Goal: Complete application form

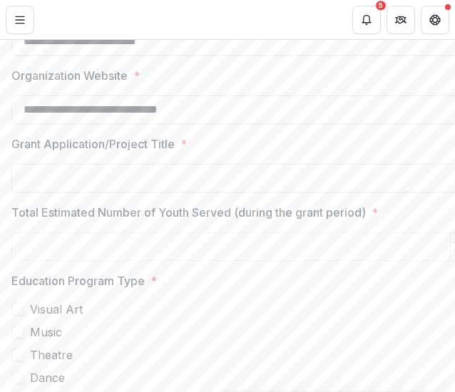
scroll to position [394, 0]
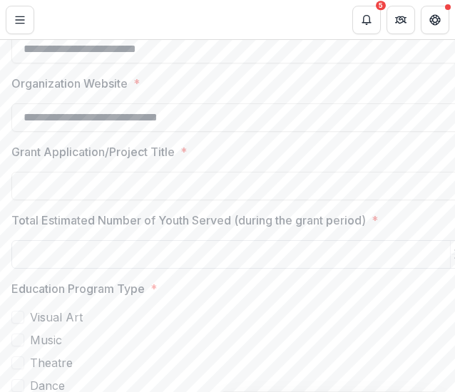
click at [298, 266] on input "Total Estimated Number of Youth Served (during the grant period) *" at bounding box center [239, 254] width 457 height 29
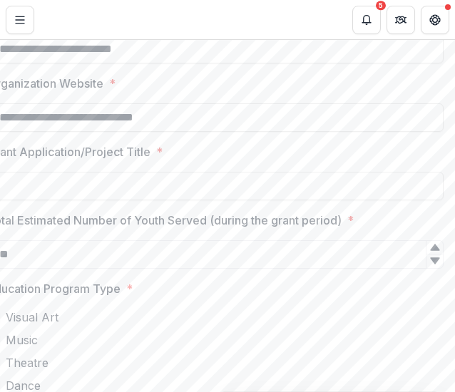
click at [429, 267] on icon at bounding box center [434, 260] width 11 height 11
type input "*"
click at [432, 259] on div "*" at bounding box center [215, 254] width 457 height 29
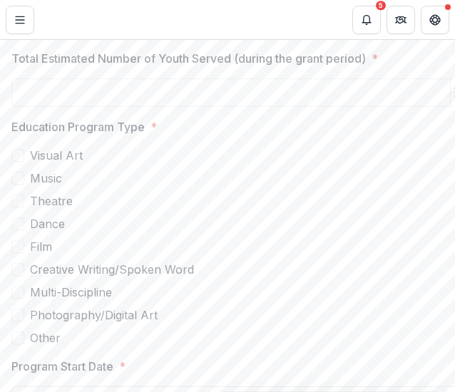
scroll to position [563, 0]
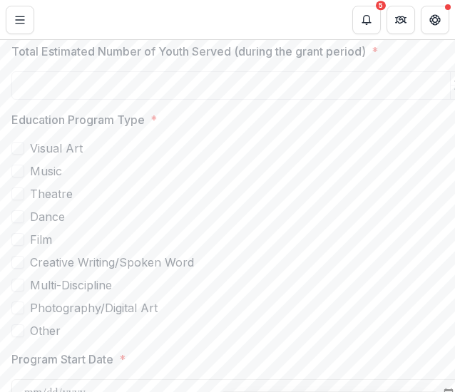
click at [21, 153] on span at bounding box center [17, 148] width 13 height 13
click at [17, 175] on span at bounding box center [17, 171] width 13 height 13
click at [14, 200] on span at bounding box center [17, 194] width 13 height 13
click at [17, 174] on polyline at bounding box center [18, 171] width 6 height 6
click at [22, 153] on span at bounding box center [17, 148] width 13 height 13
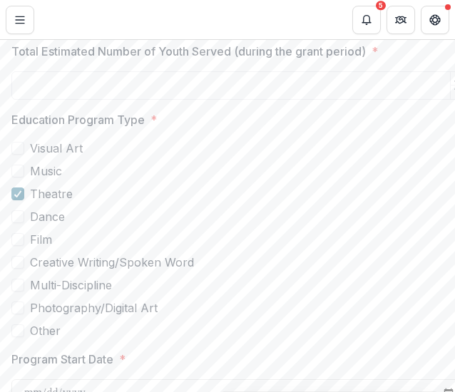
click at [16, 198] on div at bounding box center [18, 193] width 9 height 11
drag, startPoint x: 78, startPoint y: 340, endPoint x: 55, endPoint y: 226, distance: 115.7
click at [55, 226] on div "Visual Art Music Theatre Dance Film Creative Writing/Spoken Word Multi-Discipli…" at bounding box center [239, 240] width 457 height 200
click at [16, 337] on span at bounding box center [17, 331] width 13 height 13
click at [16, 334] on polyline at bounding box center [18, 331] width 6 height 6
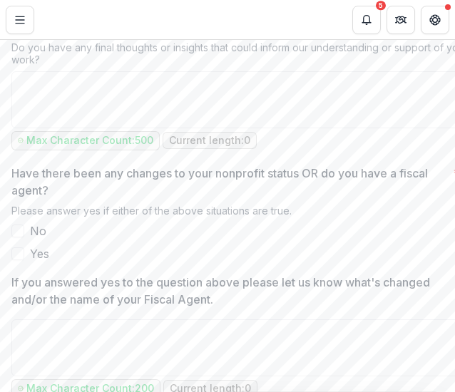
scroll to position [1715, 0]
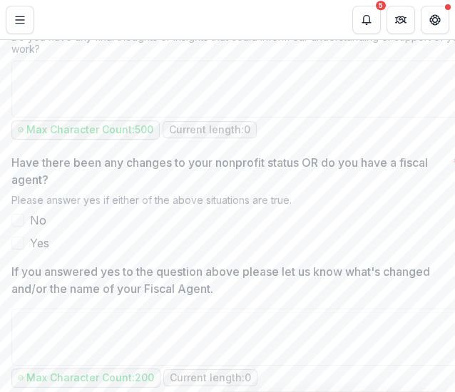
click at [19, 224] on span at bounding box center [17, 220] width 13 height 13
click at [19, 223] on polyline at bounding box center [18, 221] width 6 height 6
click at [19, 250] on span at bounding box center [17, 243] width 13 height 13
click at [19, 249] on div at bounding box center [18, 243] width 9 height 11
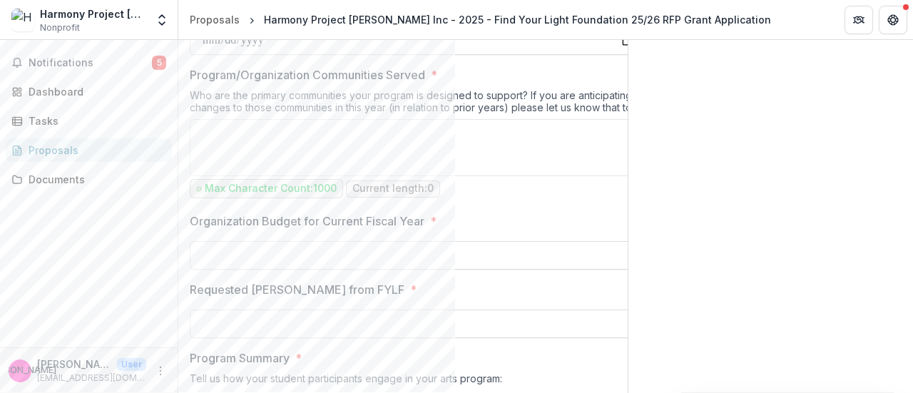
scroll to position [816, 0]
